Goal: Information Seeking & Learning: Learn about a topic

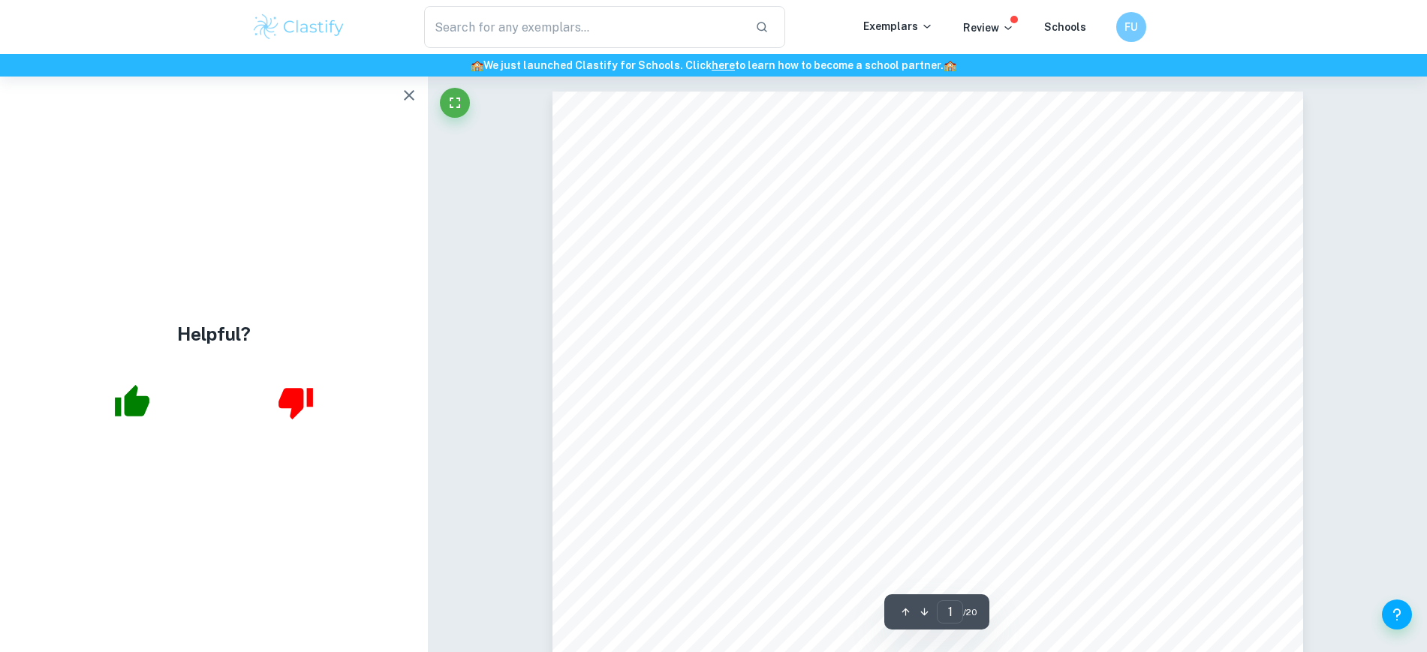
click at [143, 405] on icon "button" at bounding box center [133, 401] width 35 height 32
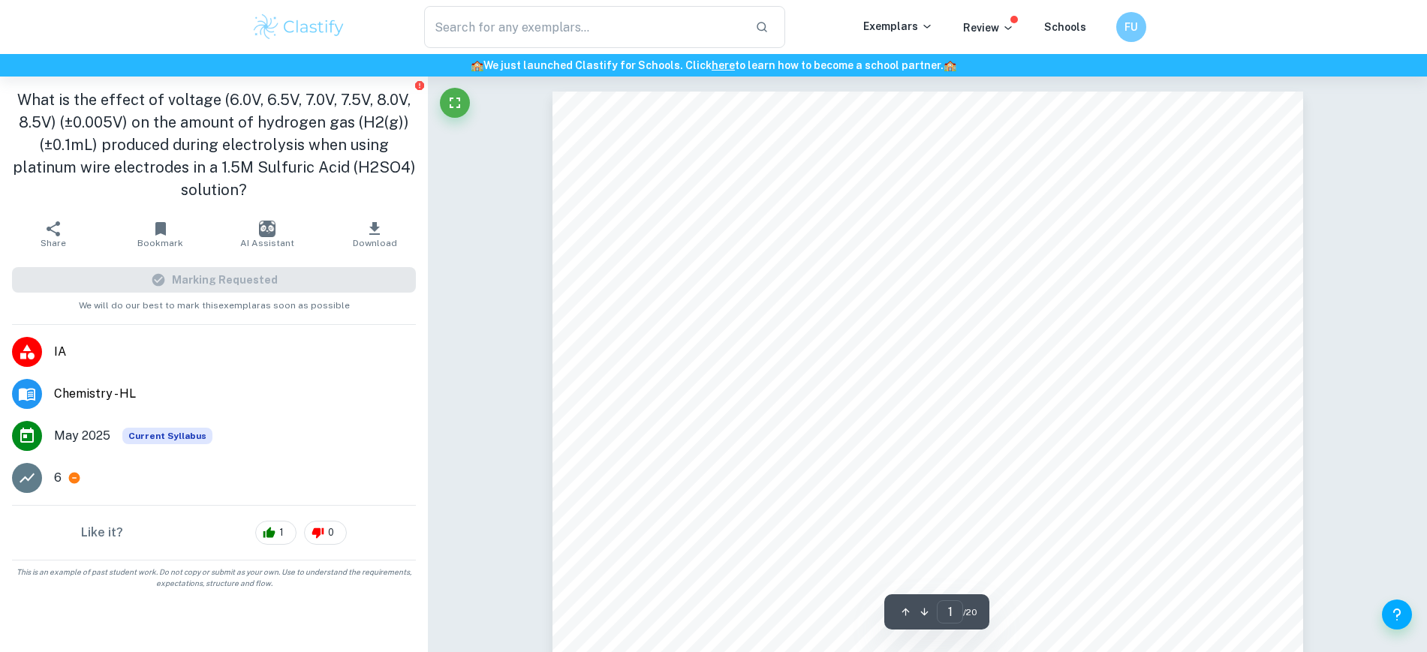
click at [292, 25] on img at bounding box center [298, 27] width 95 height 30
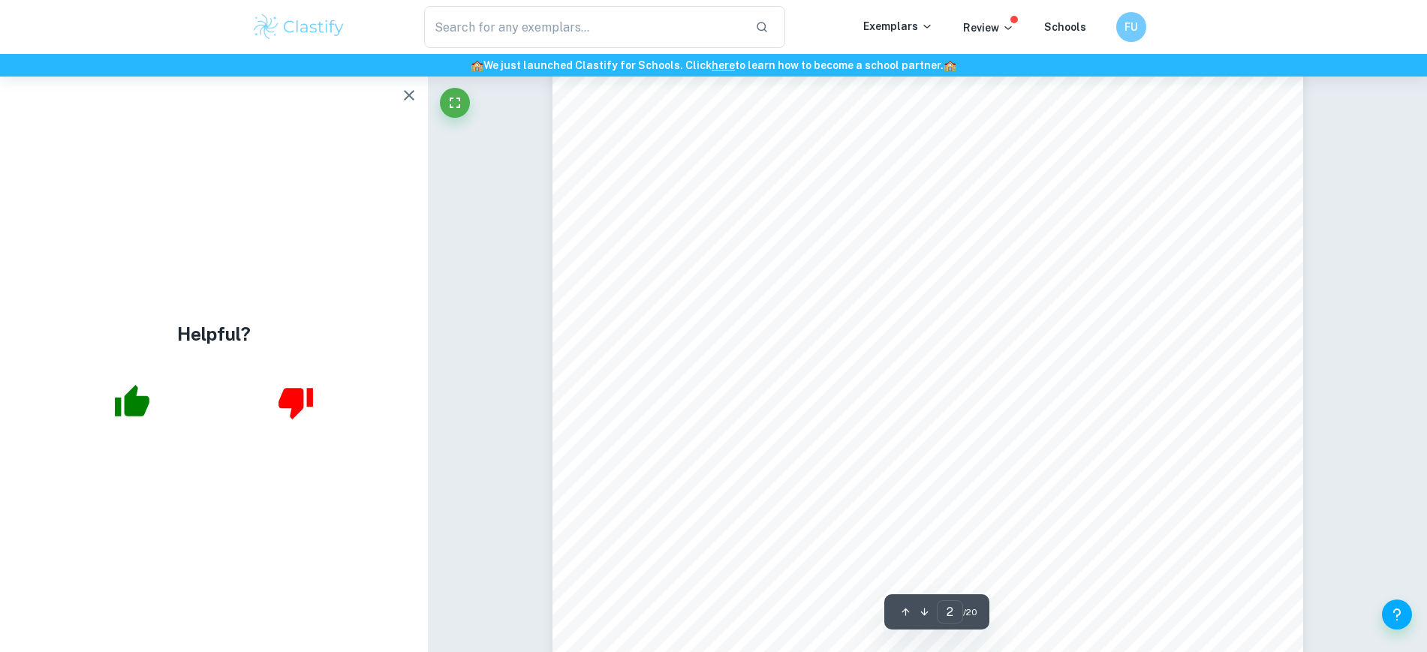
scroll to position [1291, 0]
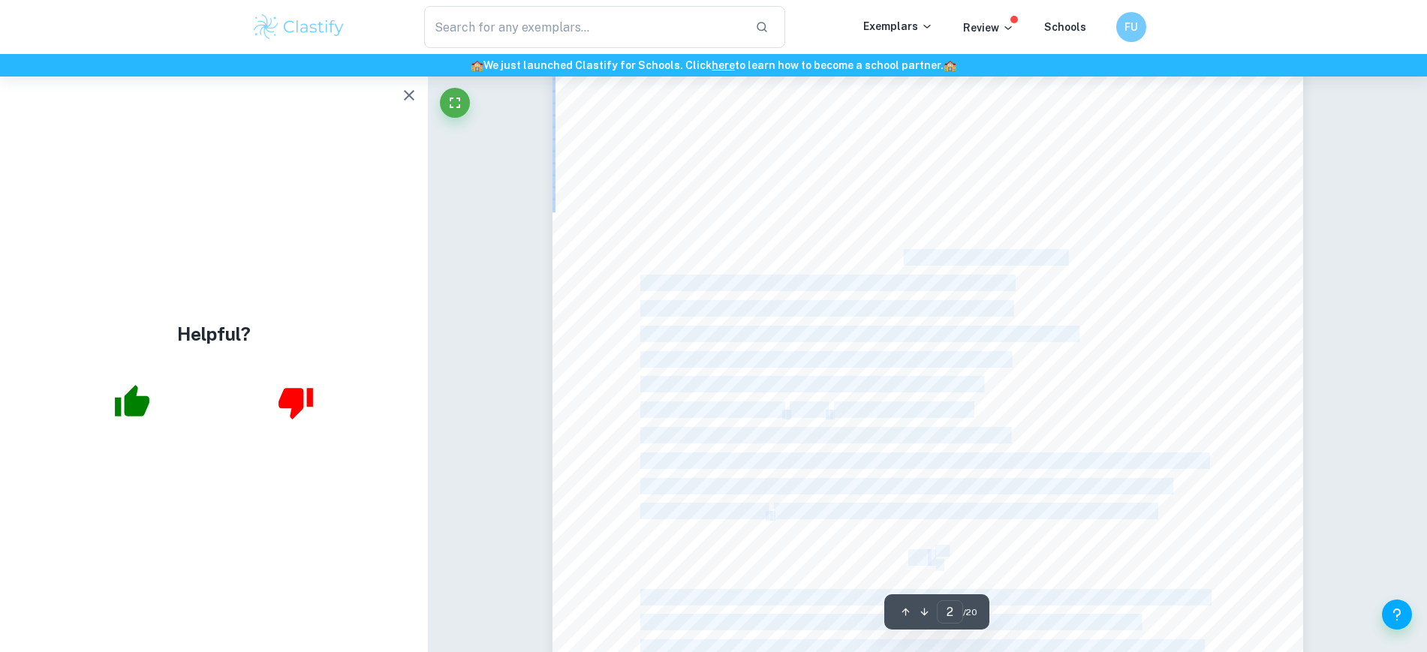
drag, startPoint x: 775, startPoint y: 246, endPoint x: 871, endPoint y: 257, distance: 96.6
click at [871, 257] on div "Cathode: 2H + (aq) + 2e - ³ H 2(g) Anode: 2H 2 O (l) ³ O 2(g) + 4H + (aq) + 4e …" at bounding box center [927, 384] width 751 height 971
click at [871, 257] on span "production ([PERSON_NAME] et al., 2022). As voltage is the" at bounding box center [883, 258] width 361 height 15
drag, startPoint x: 871, startPoint y: 257, endPoint x: 697, endPoint y: 269, distance: 174.6
click at [697, 269] on div "Cathode: 2H + (aq) + 2e - ³ H 2(g) Anode: 2H 2 O (l) ³ O 2(g) + 4H + (aq) + 4e …" at bounding box center [927, 384] width 751 height 971
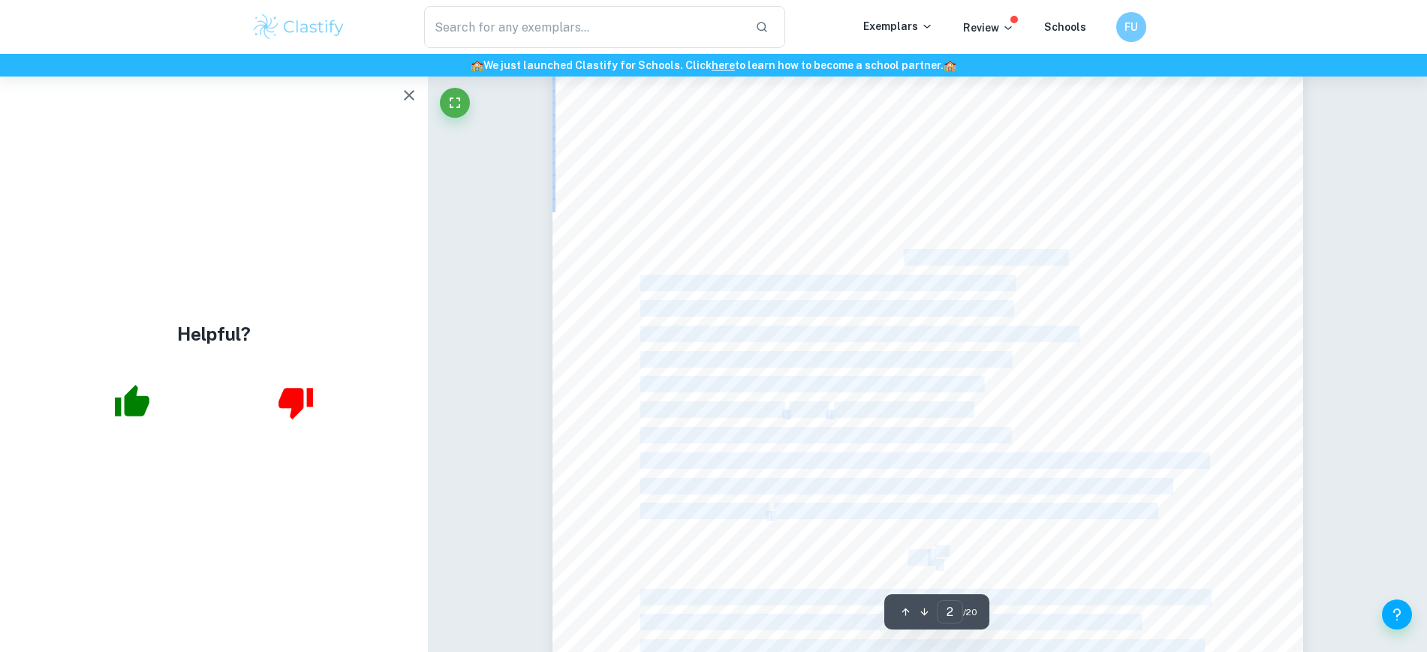
click at [697, 269] on div "Cathode: 2H + (aq) + 2e - ³ H 2(g) Anode: 2H 2 O (l) ³ O 2(g) + 4H + (aq) + 4e …" at bounding box center [927, 384] width 751 height 971
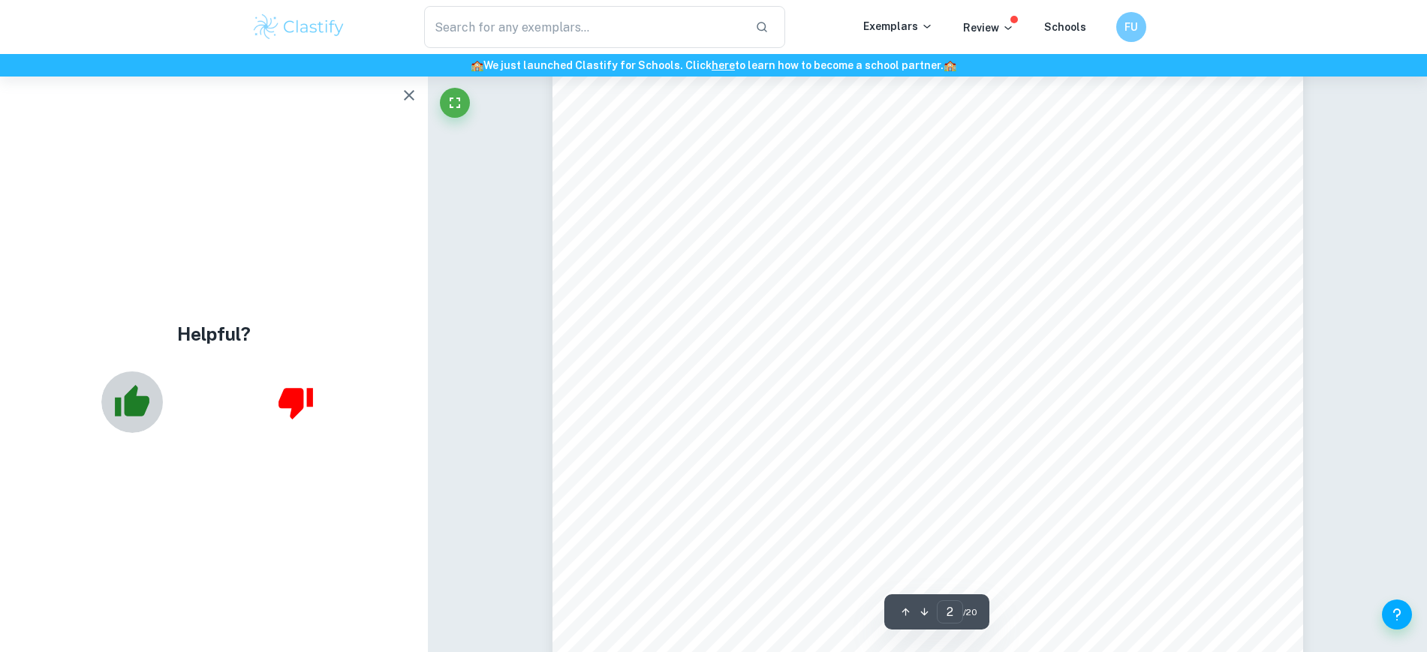
click at [134, 405] on icon "button" at bounding box center [133, 401] width 35 height 32
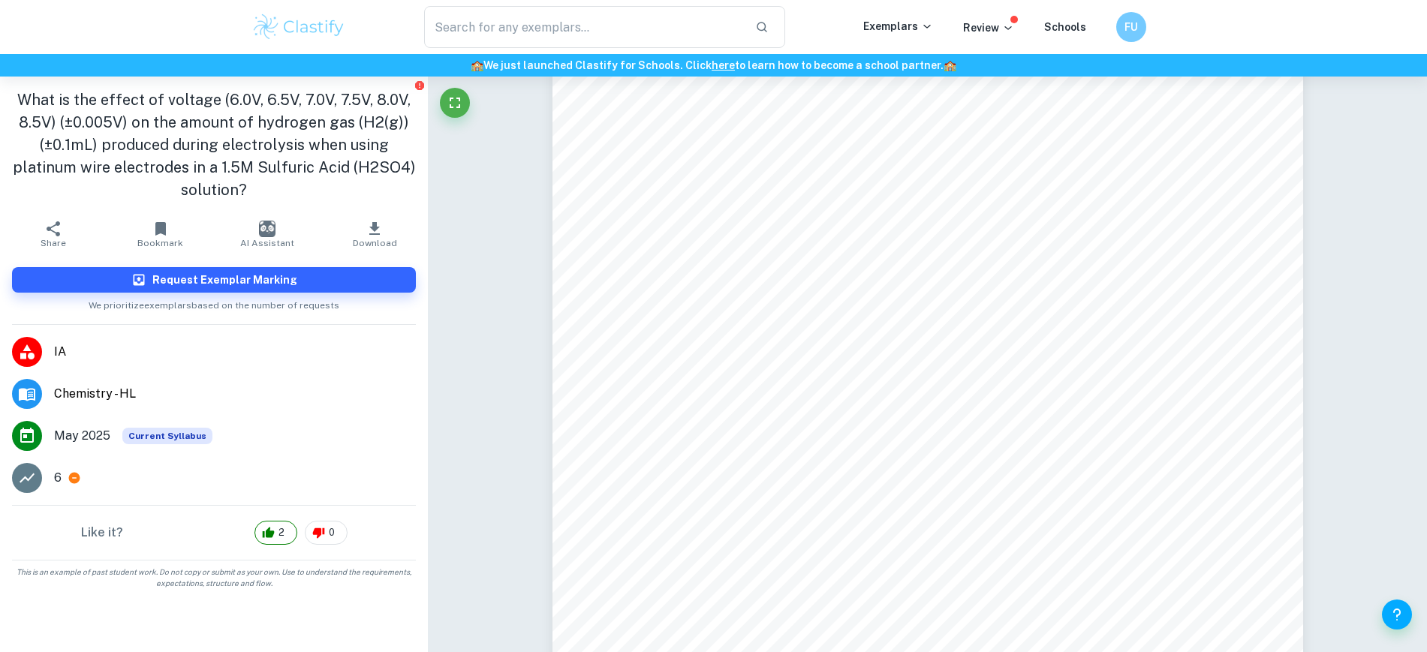
scroll to position [1329, 0]
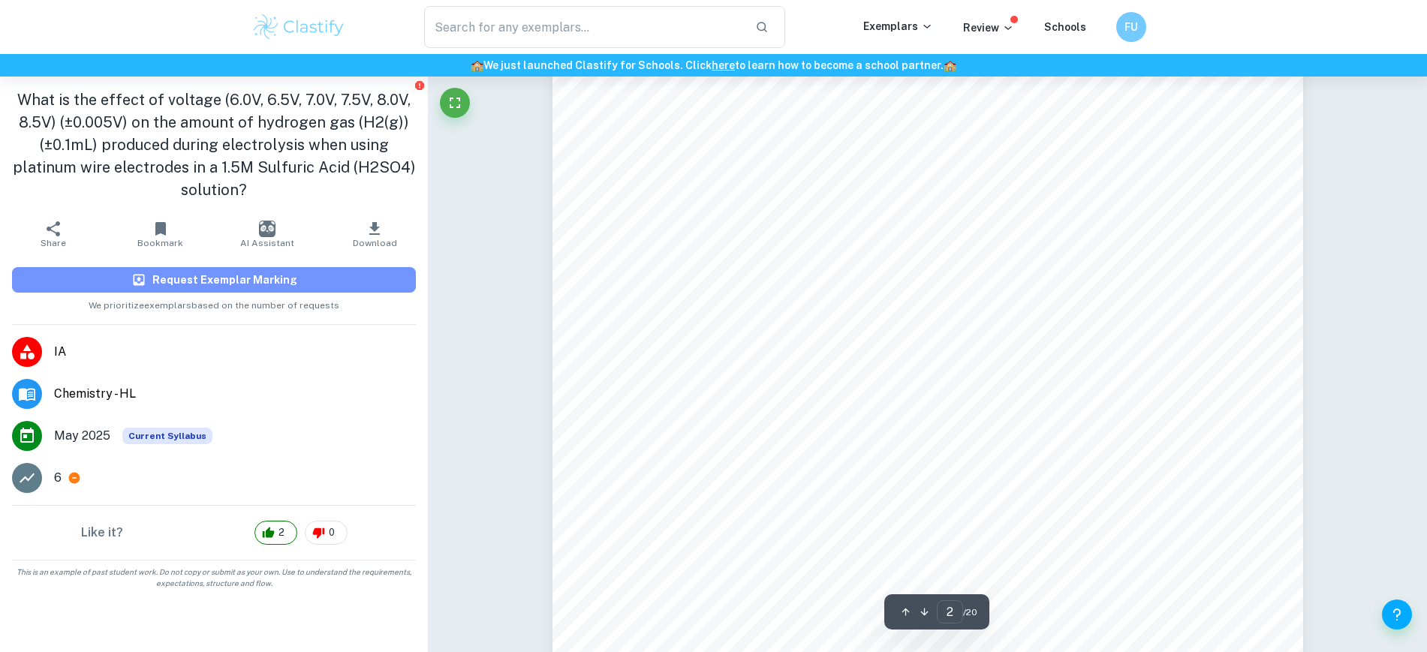
click at [308, 270] on button "Request Exemplar Marking" at bounding box center [214, 280] width 404 height 26
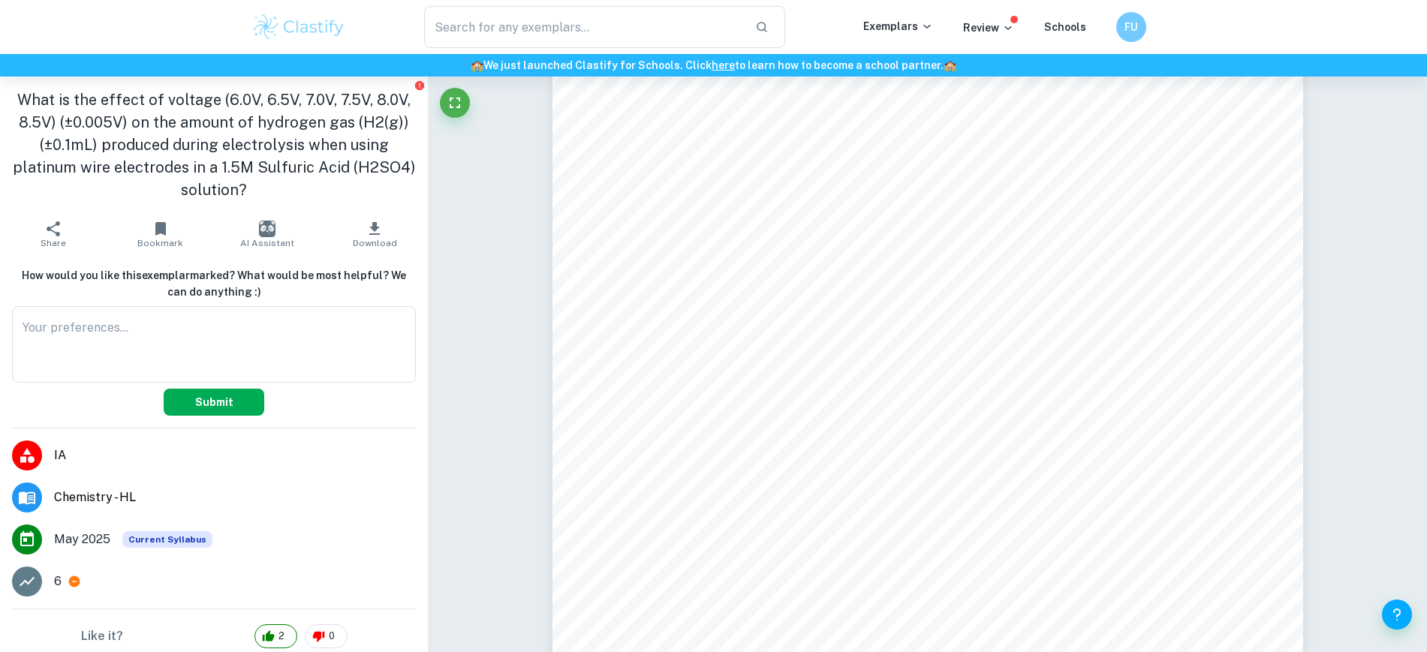
click at [208, 399] on button "Submit" at bounding box center [214, 402] width 101 height 27
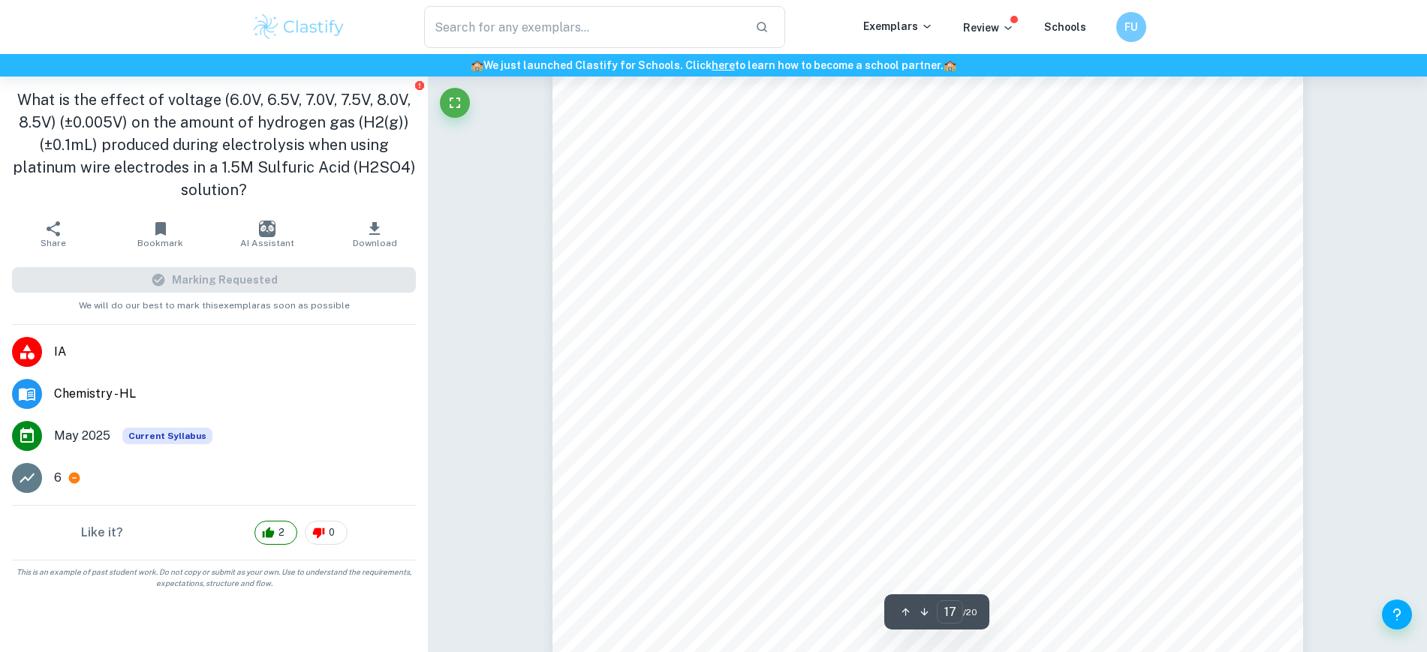
scroll to position [15867, 0]
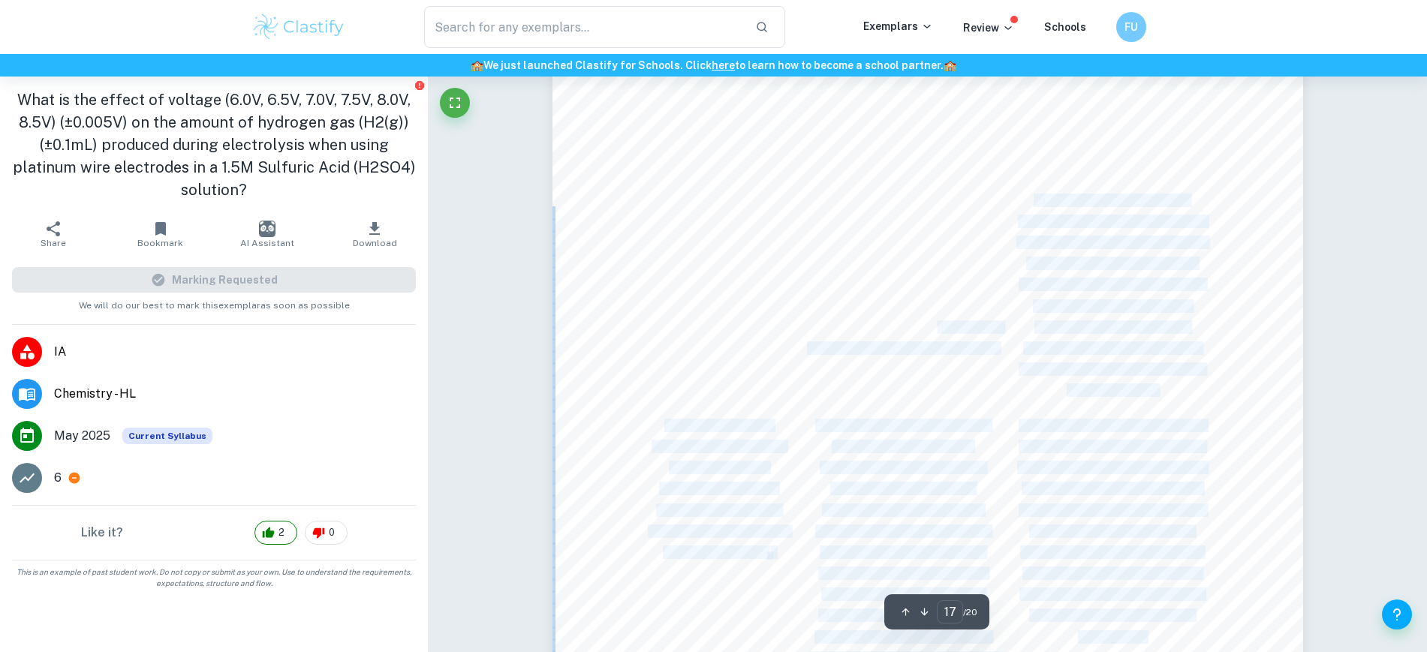
drag, startPoint x: 928, startPoint y: 295, endPoint x: 936, endPoint y: 325, distance: 31.1
click at [936, 325] on div "11. Evaluation Table 4: Evaluation of Weaknesses in Experiment Weakness Effect …" at bounding box center [927, 489] width 751 height 971
click at [936, 325] on span "This would have resulted in a systematic" at bounding box center [902, 327] width 200 height 12
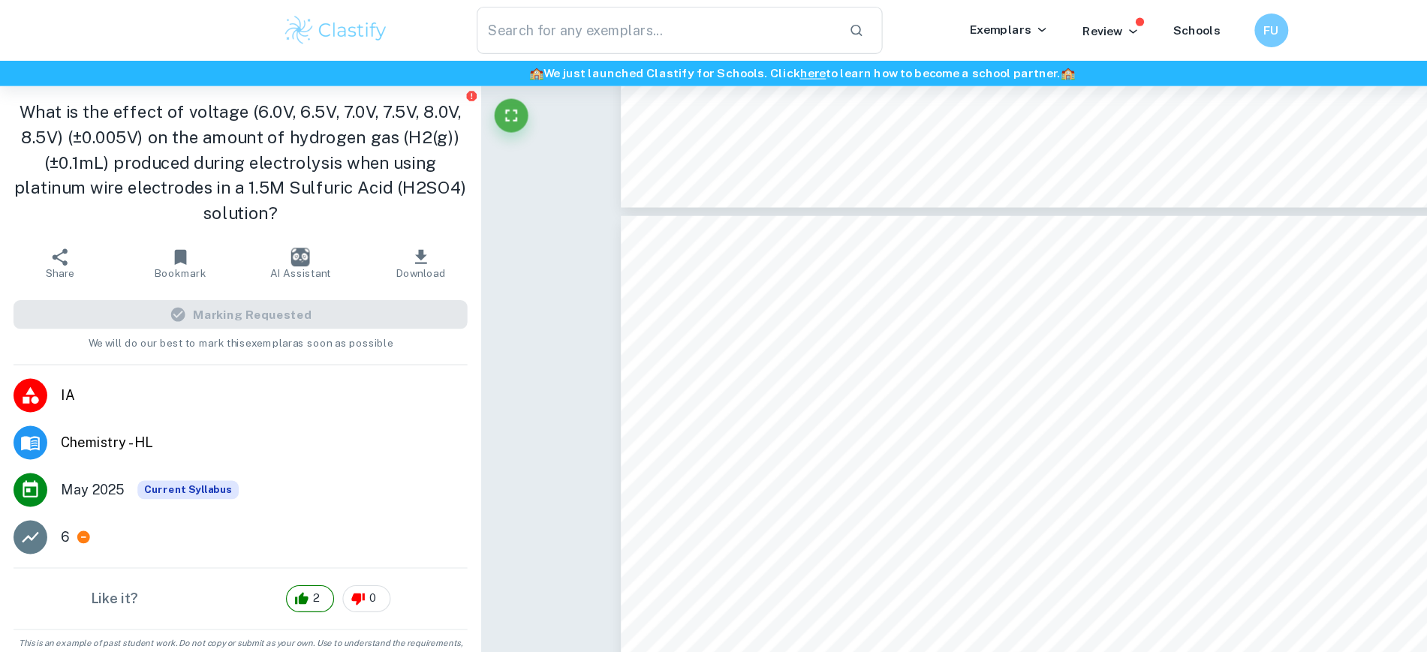
scroll to position [6728, 0]
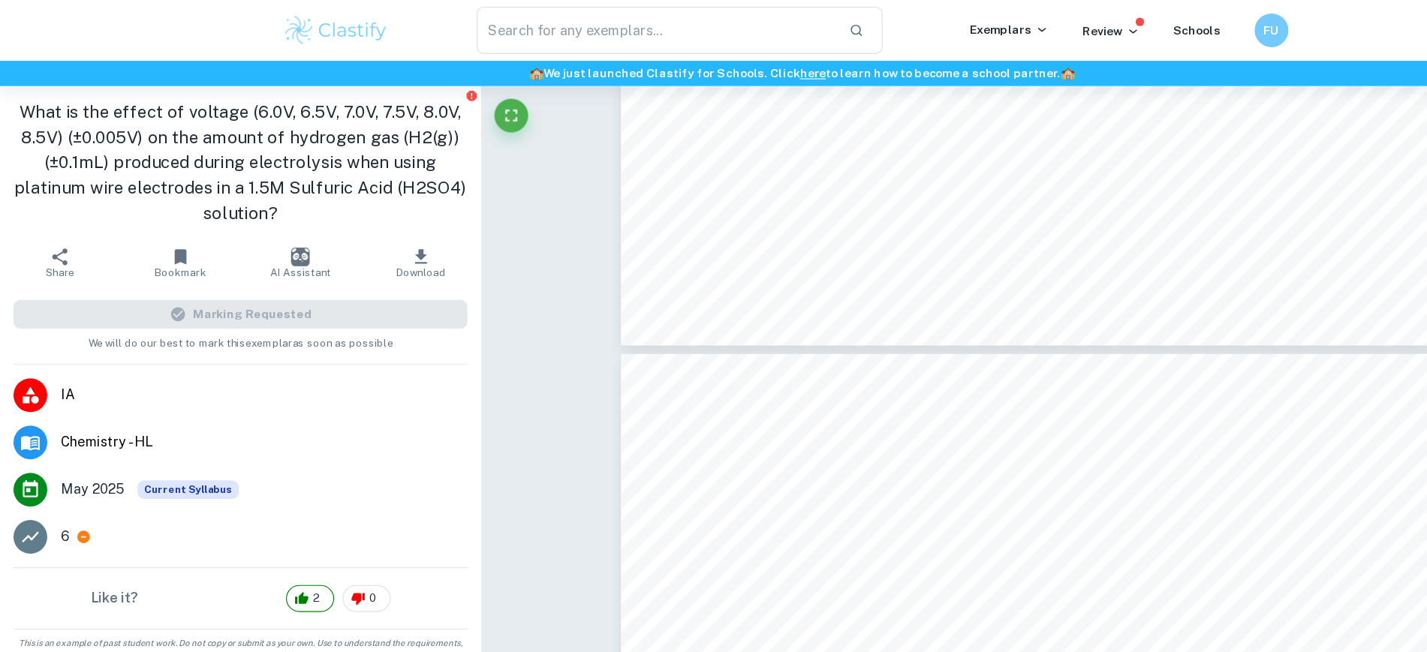
type input "7"
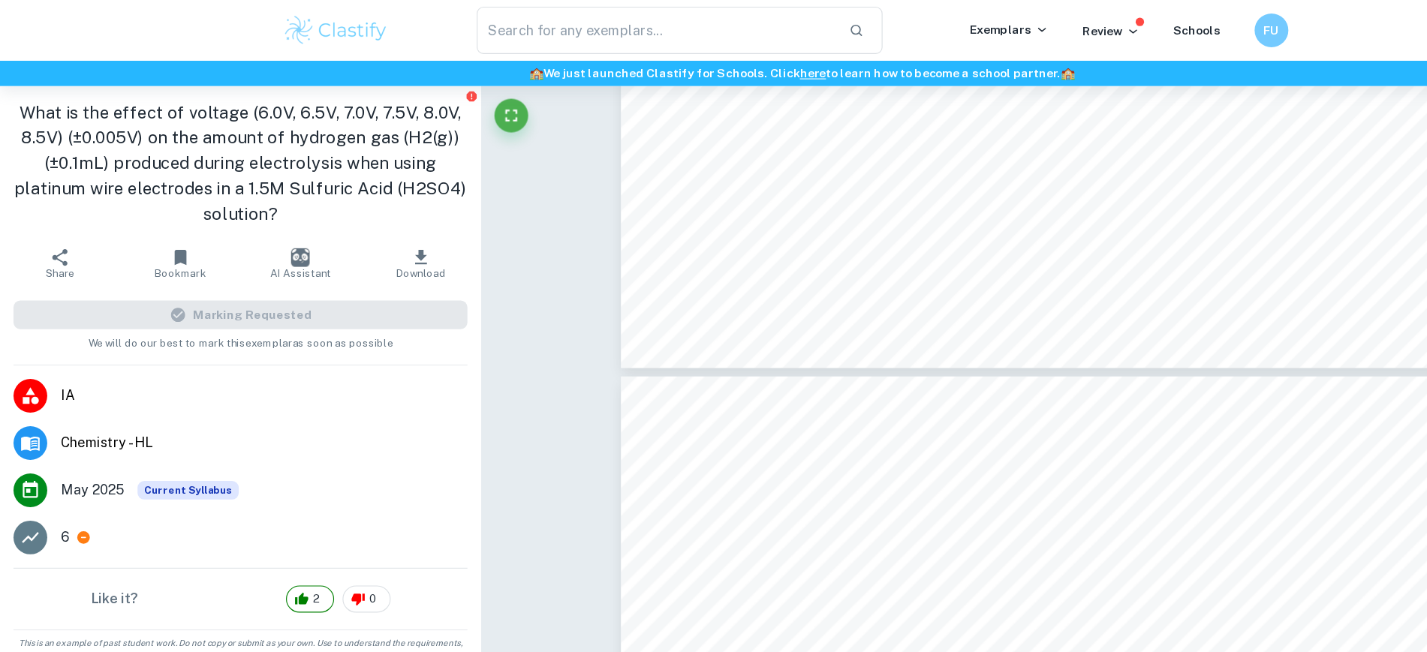
click at [385, 231] on button "Download" at bounding box center [374, 234] width 107 height 42
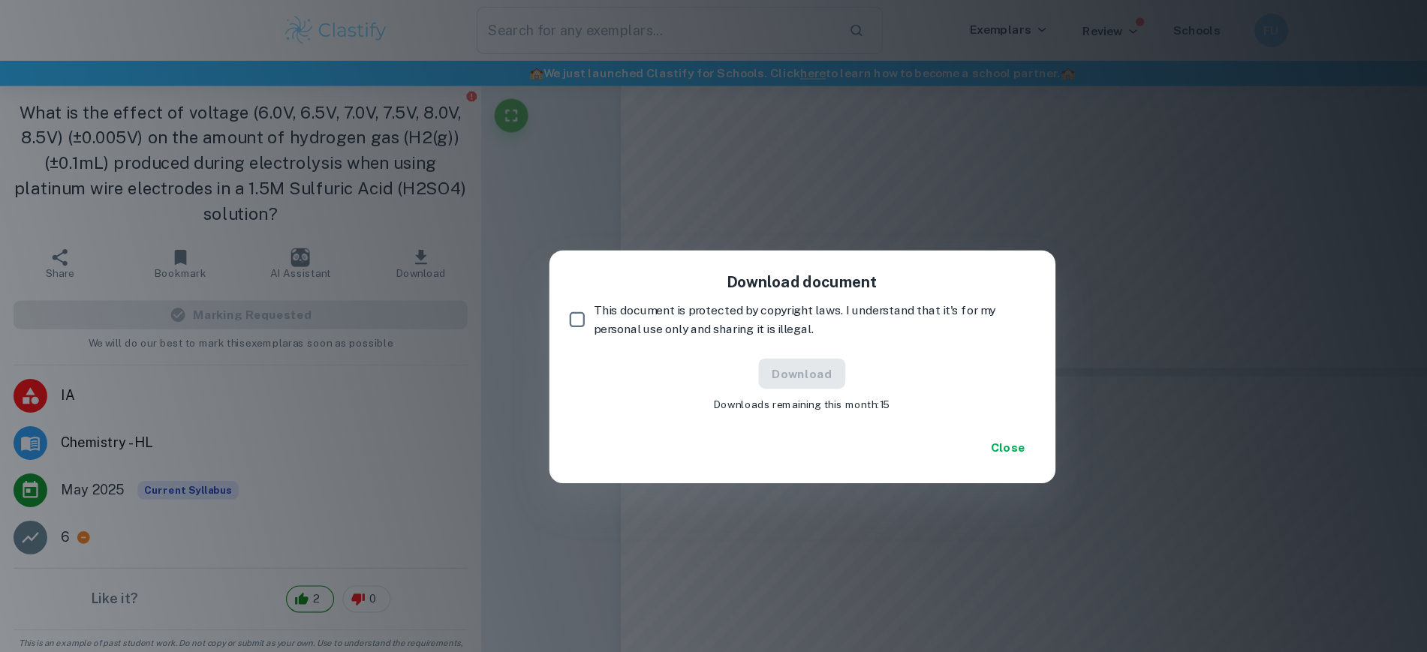
click at [615, 289] on span "This document is protected by copyright laws. I understand that it's for my per…" at bounding box center [718, 284] width 381 height 33
click at [528, 289] on input "This document is protected by copyright laws. I understand that it's for my per…" at bounding box center [513, 284] width 30 height 30
checkbox input "true"
click at [702, 337] on button "Download" at bounding box center [713, 332] width 77 height 27
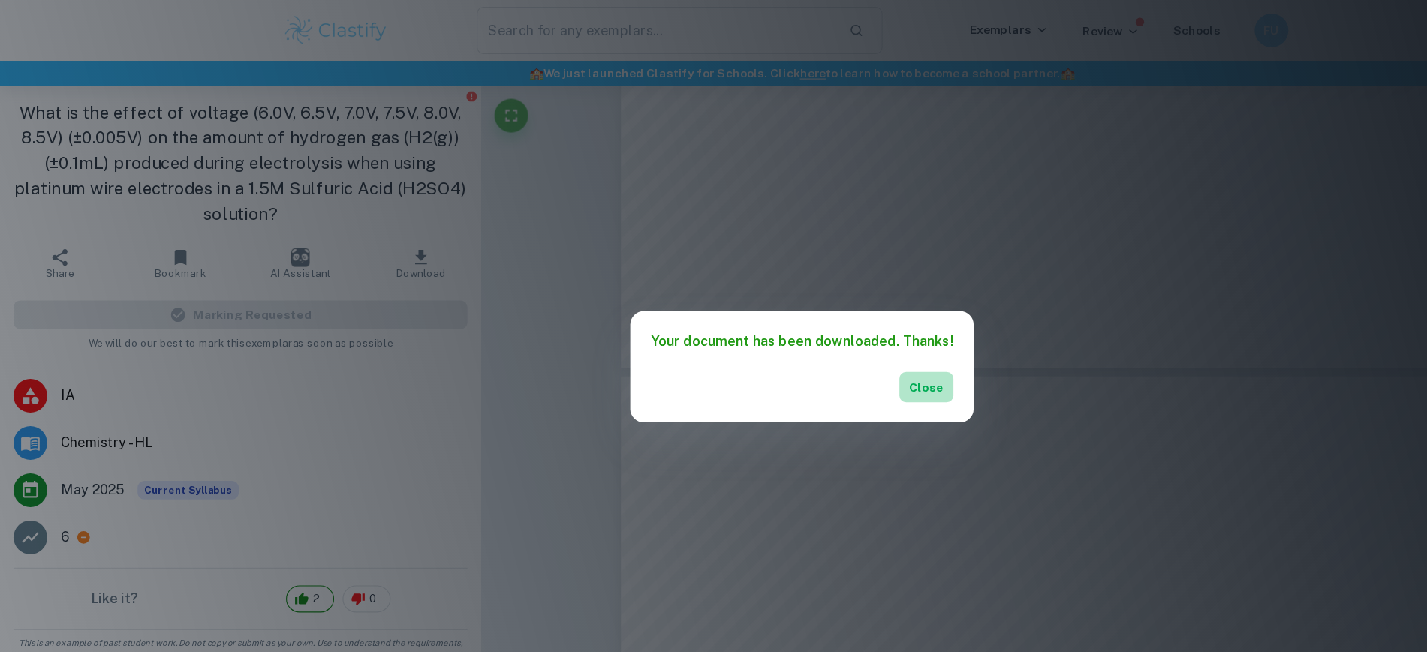
click at [818, 356] on button "Close" at bounding box center [824, 344] width 48 height 27
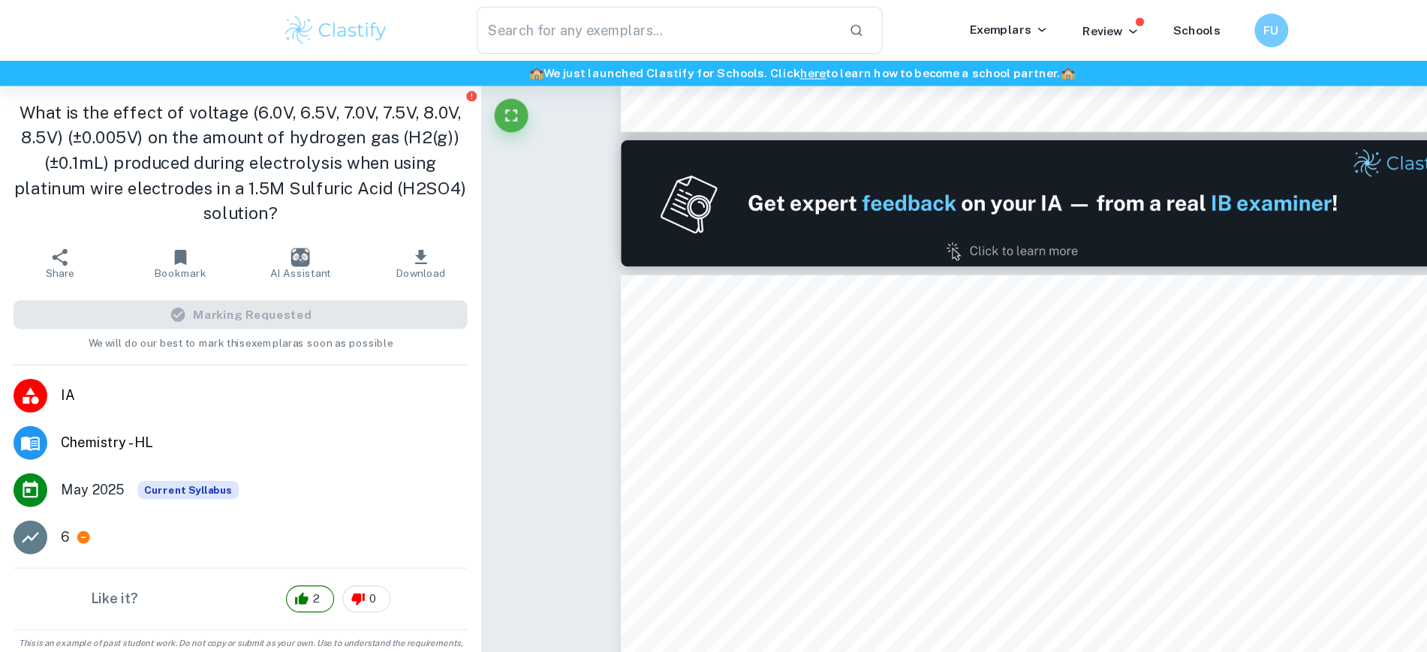
type input "1"
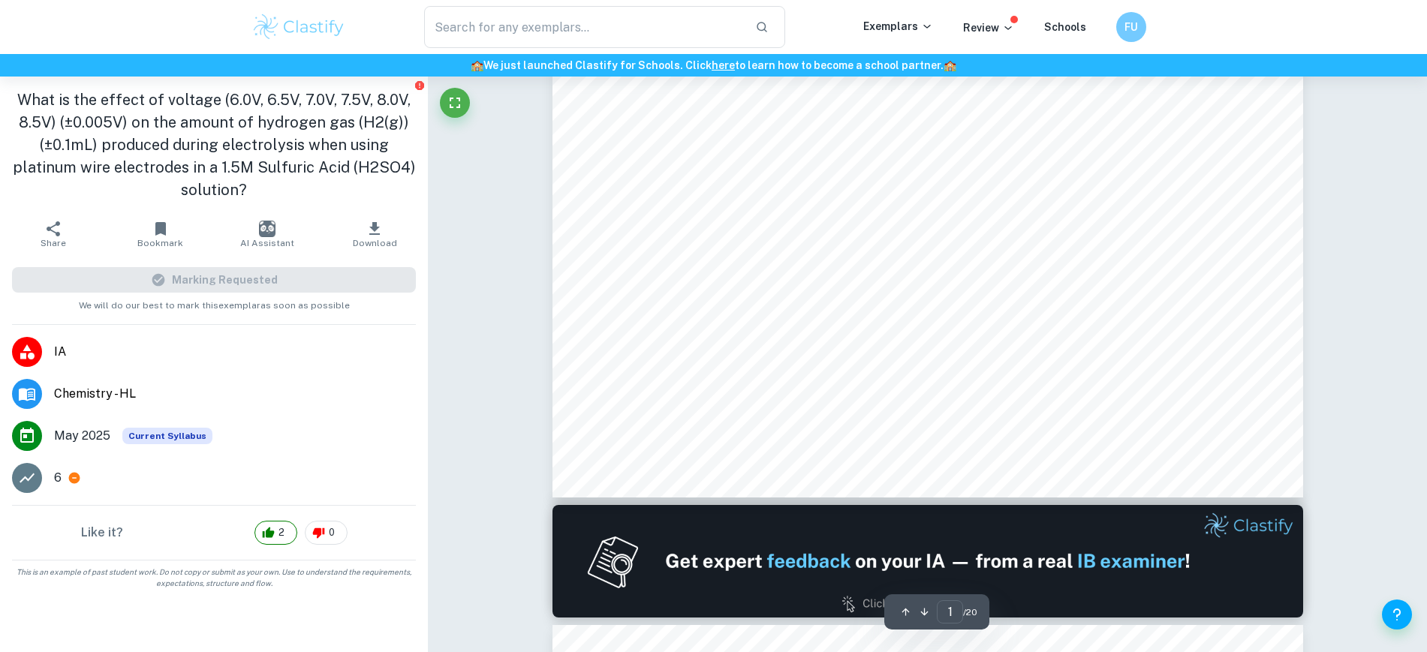
scroll to position [570, 0]
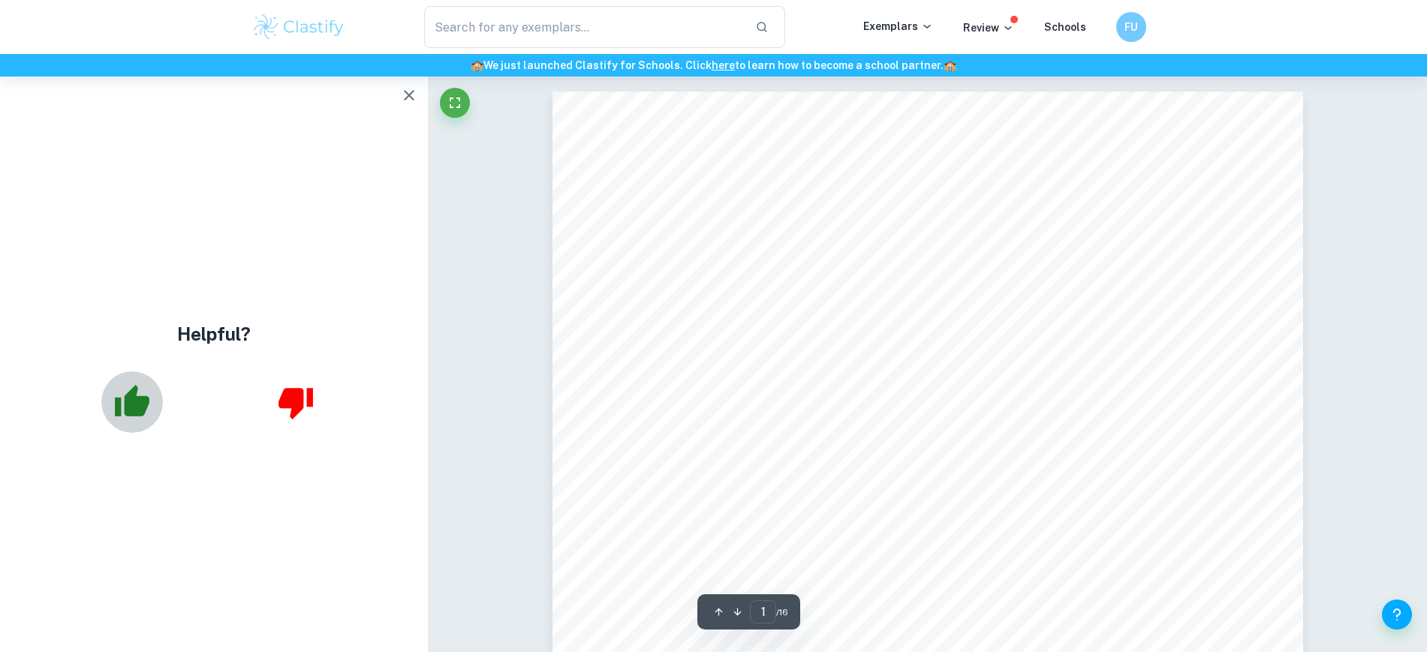
click at [160, 407] on button "button" at bounding box center [132, 403] width 62 height 62
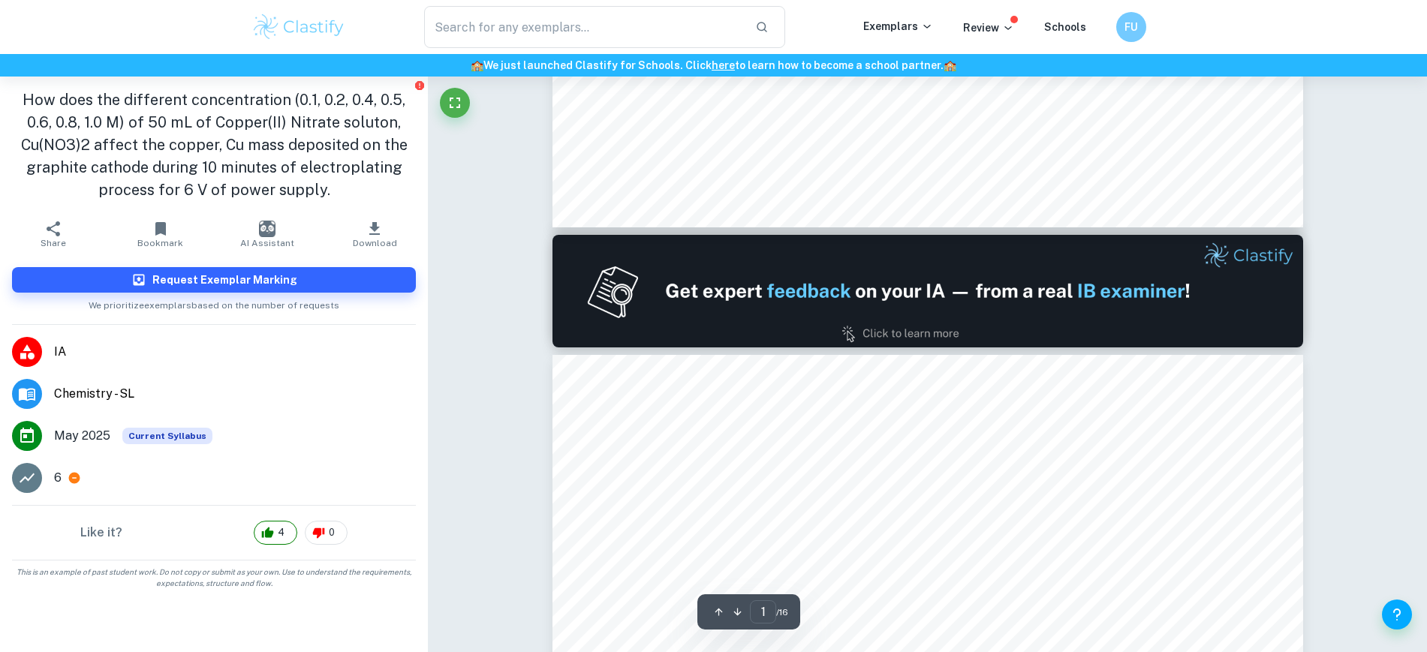
type input "2"
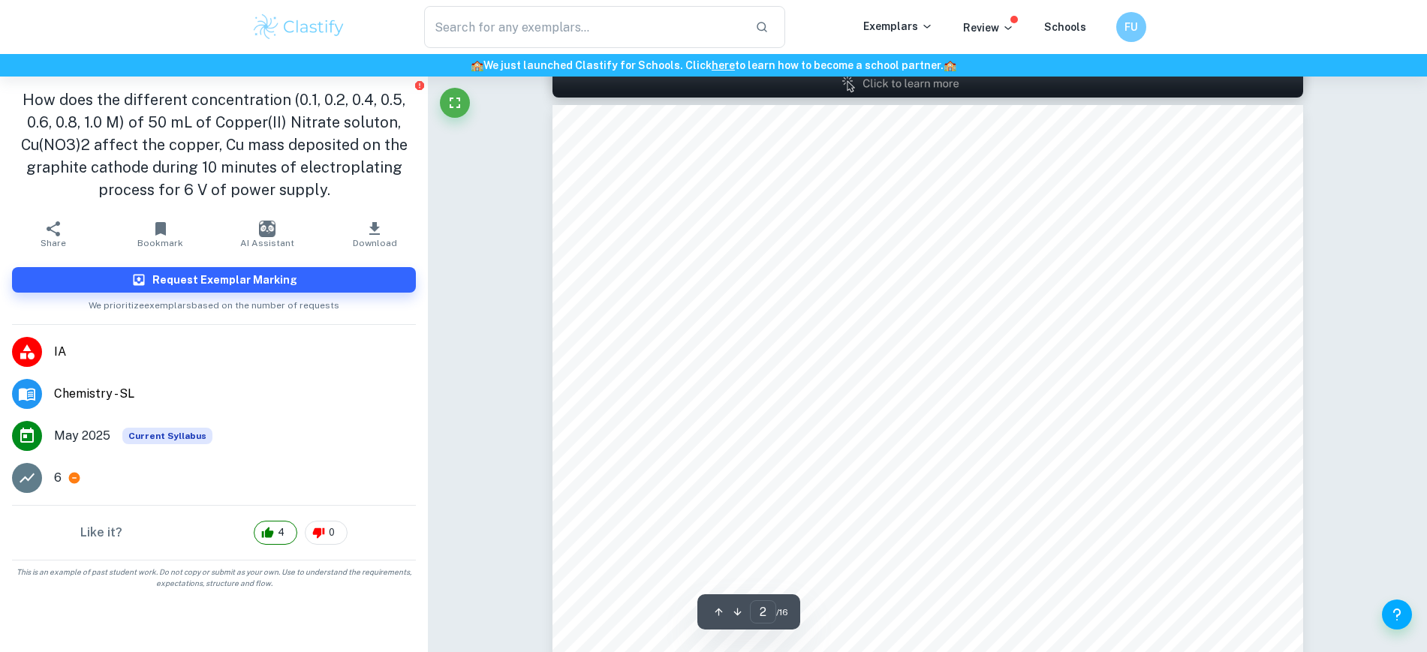
scroll to position [1192, 0]
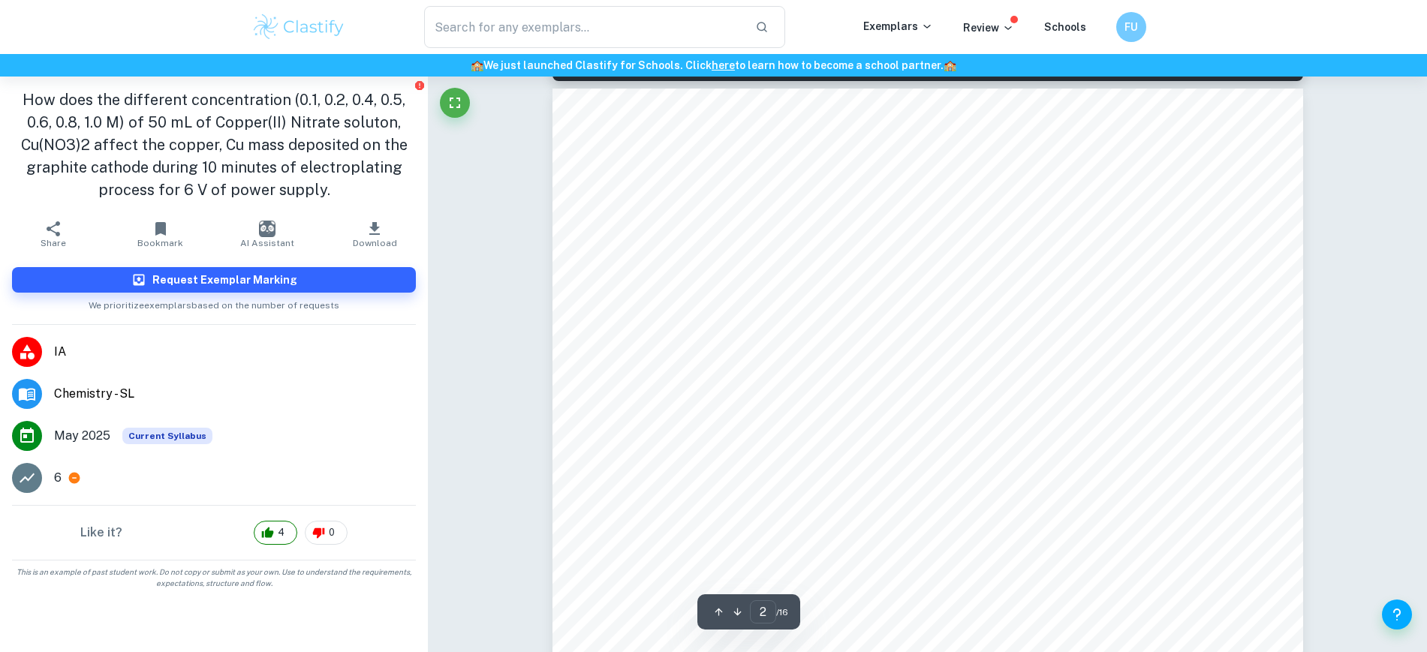
click at [814, 270] on span "minutes of electropla}ng process for 6" at bounding box center [753, 274] width 221 height 14
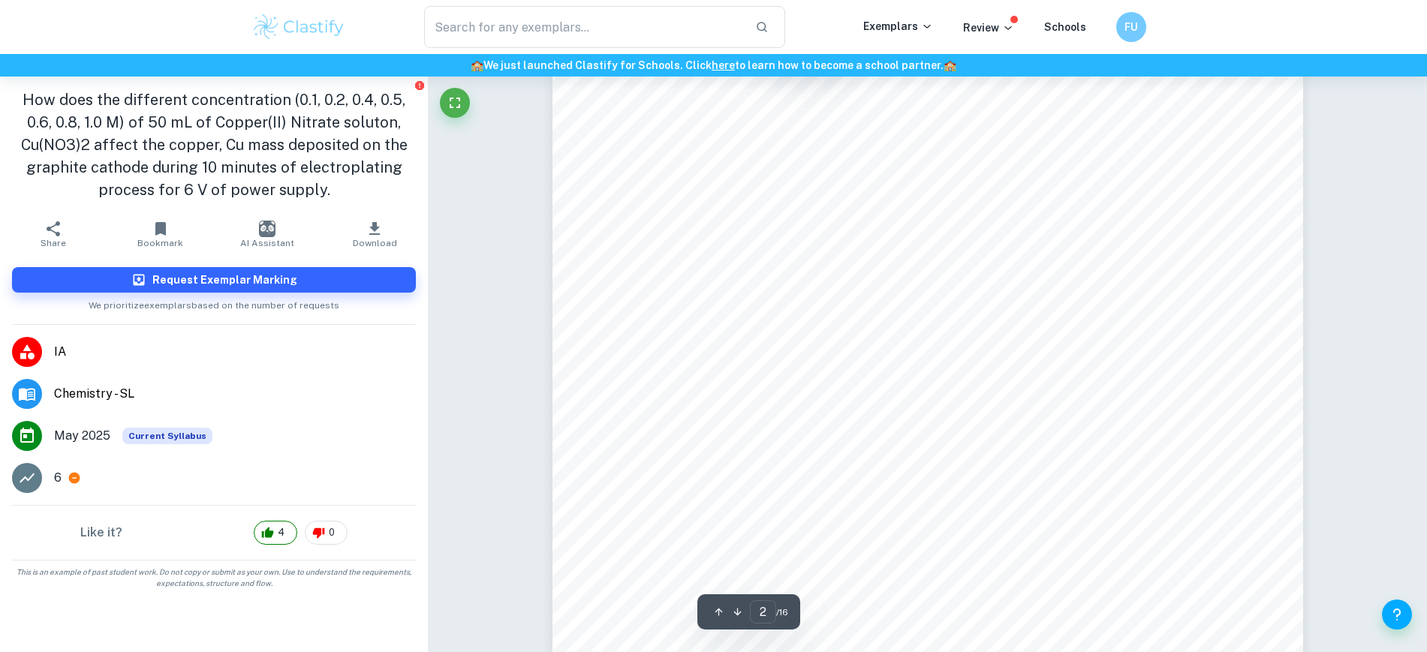
scroll to position [1463, 0]
click at [814, 272] on span "solu}on. There, they pick up electrons and undergo reduc}on, forming a thin, ho…" at bounding box center [927, 277] width 569 height 14
